Goal: Task Accomplishment & Management: Complete application form

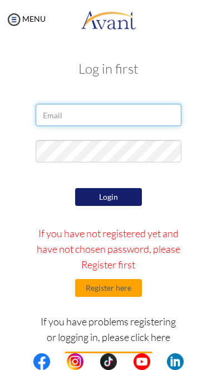
type input "[EMAIL_ADDRESS][DOMAIN_NAME]"
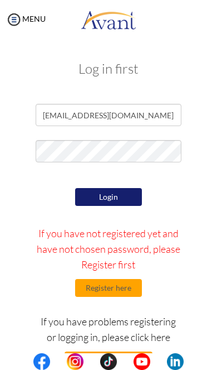
click at [94, 196] on button "Login" at bounding box center [108, 197] width 67 height 18
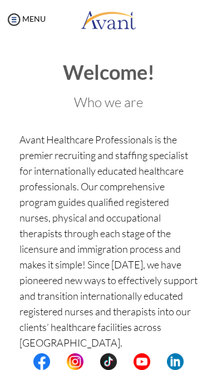
click at [13, 13] on img at bounding box center [14, 19] width 17 height 17
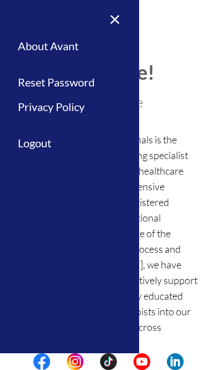
click at [31, 138] on link "Logout" at bounding box center [69, 142] width 139 height 25
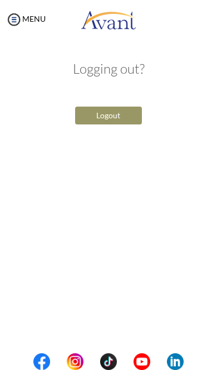
click at [97, 115] on button "Logout" at bounding box center [108, 115] width 67 height 18
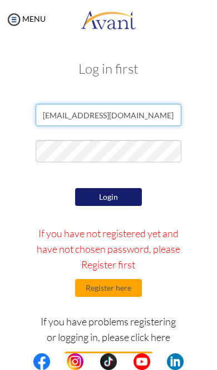
click at [113, 114] on input "[EMAIL_ADDRESS][DOMAIN_NAME]" at bounding box center [109, 115] width 146 height 22
type input "[EMAIL_ADDRESS][DOMAIN_NAME]"
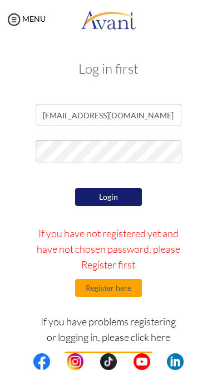
click at [135, 197] on button "Login" at bounding box center [108, 197] width 67 height 18
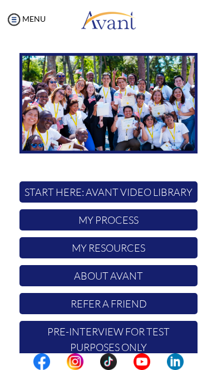
scroll to position [69, 0]
click at [64, 209] on p "My Process" at bounding box center [109, 219] width 178 height 21
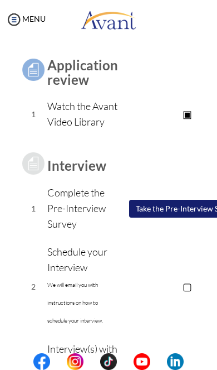
scroll to position [94, 0]
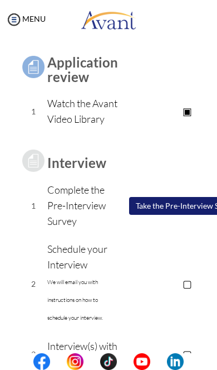
click at [183, 291] on p "▢" at bounding box center [187, 283] width 138 height 16
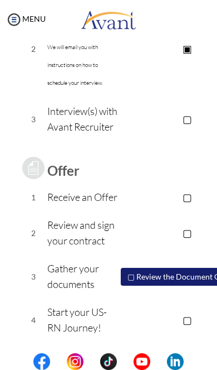
scroll to position [375, 0]
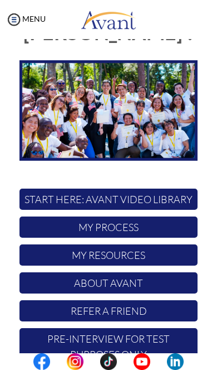
scroll to position [62, 0]
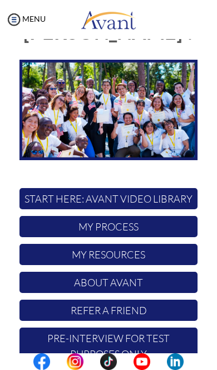
click at [50, 244] on p "My Resources" at bounding box center [109, 254] width 178 height 21
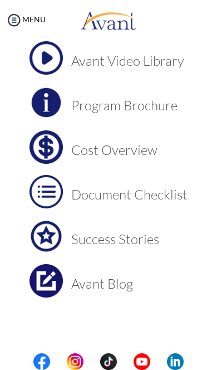
scroll to position [81, 0]
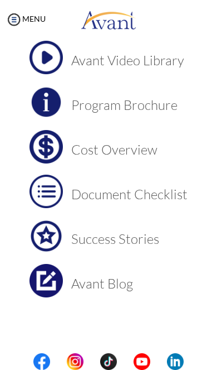
click at [84, 158] on td "Cost Overview" at bounding box center [129, 146] width 117 height 33
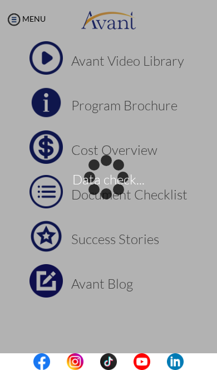
scroll to position [80, 0]
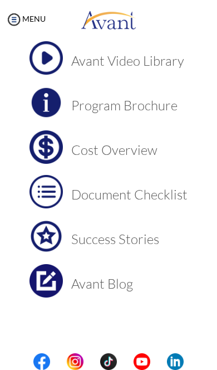
click at [90, 206] on td "Document Checklist" at bounding box center [129, 191] width 117 height 33
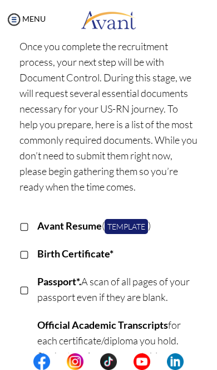
scroll to position [59, 0]
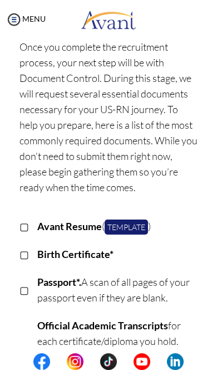
click at [78, 227] on b "Avant Resume" at bounding box center [69, 226] width 65 height 12
click at [27, 224] on p "▢" at bounding box center [24, 227] width 9 height 16
click at [29, 227] on p "▣" at bounding box center [24, 227] width 9 height 16
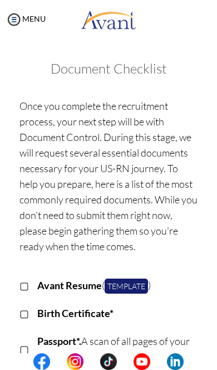
scroll to position [0, 0]
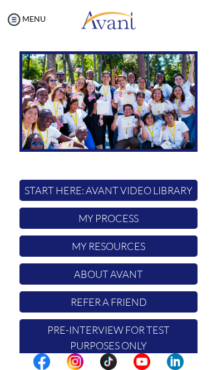
scroll to position [69, 0]
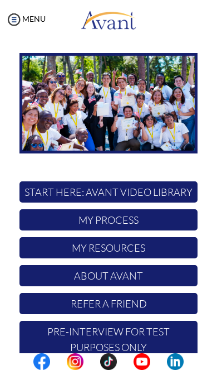
click at [146, 321] on p "Pre-Interview for test purposes only" at bounding box center [109, 339] width 178 height 37
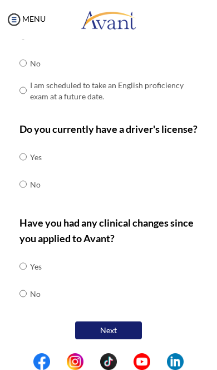
scroll to position [407, 0]
click at [114, 331] on button "Next" at bounding box center [108, 330] width 67 height 18
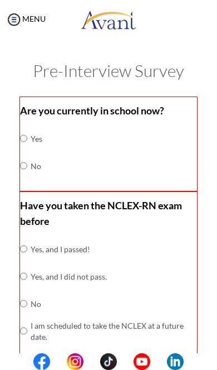
scroll to position [0, 0]
